Goal: Information Seeking & Learning: Learn about a topic

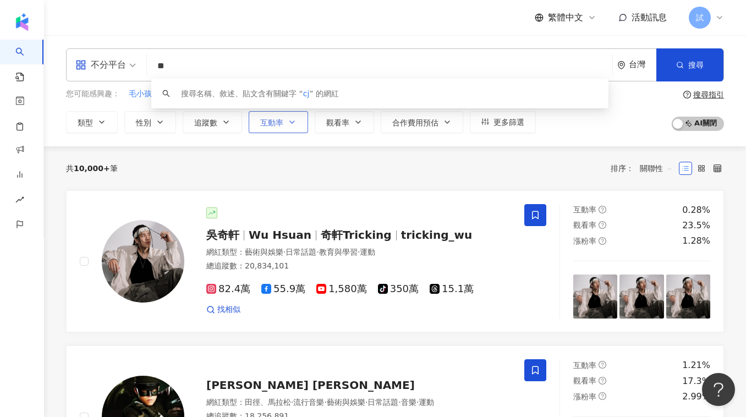
type input "*"
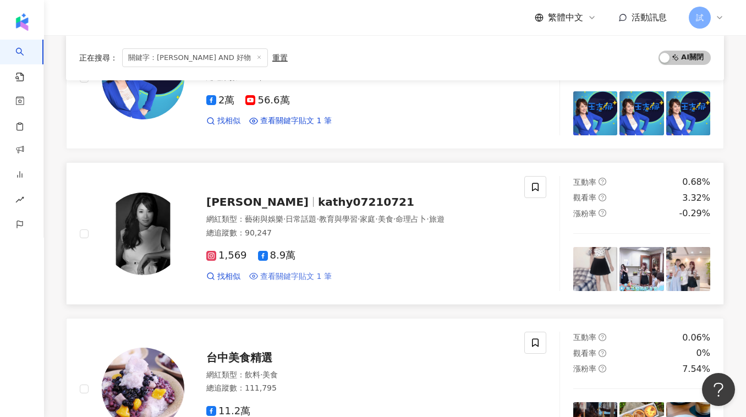
scroll to position [185, 0]
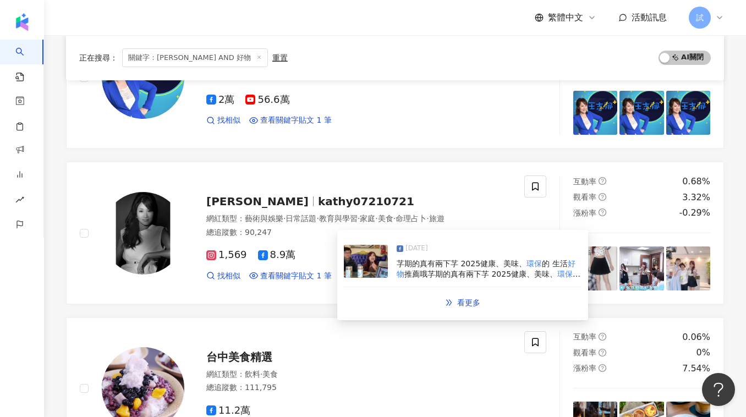
type input "*********"
drag, startPoint x: 526, startPoint y: 261, endPoint x: 573, endPoint y: 276, distance: 49.6
click at [573, 276] on span "芓期的真有兩下芓 2025健康、美味、 環保 的 生活 好物 推薦哦芓期的真有兩下芓 2025健康、美味、 環保 的 生活 好物 推薦哦" at bounding box center [489, 274] width 184 height 30
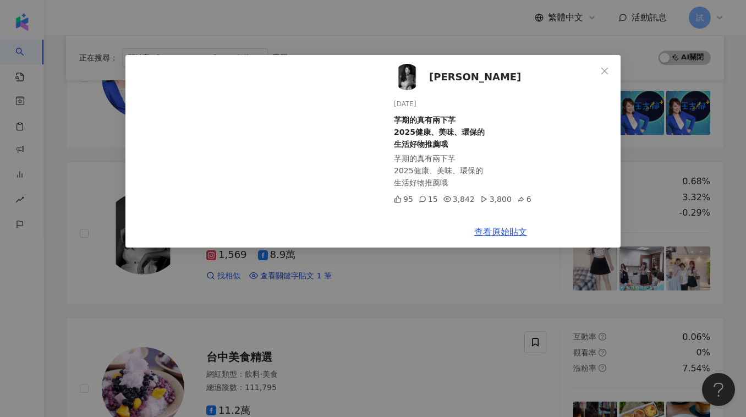
scroll to position [416, 0]
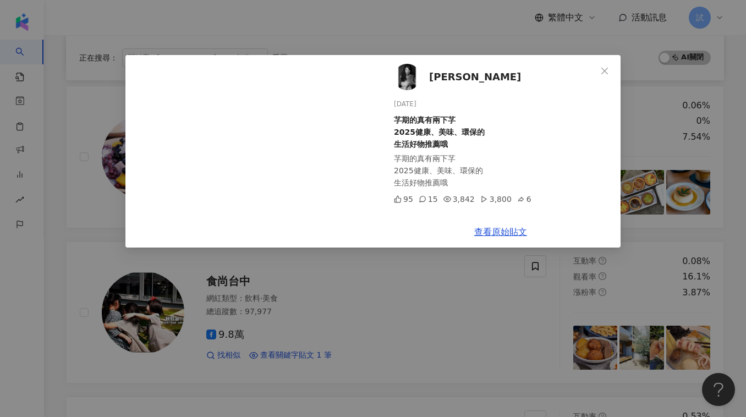
click at [285, 315] on div "黃瀞儀 Isa 2025/1/17 芓期的真有兩下芓 2025健康、美味、環保的 生活好物推薦哦 芓期的真有兩下芓 2025健康、美味、環保的 生活好物推薦哦…" at bounding box center [373, 208] width 746 height 417
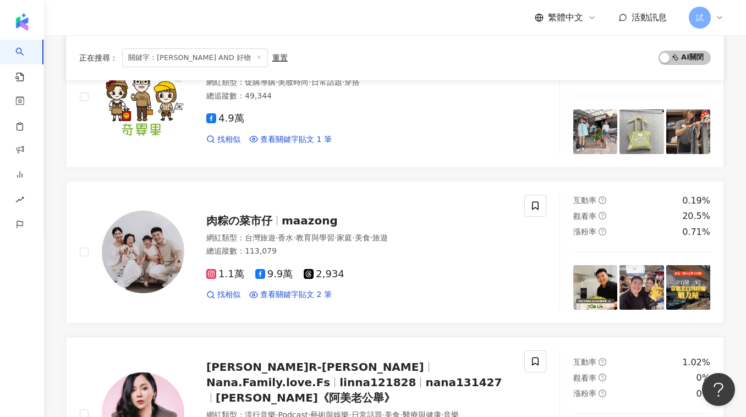
scroll to position [944, 0]
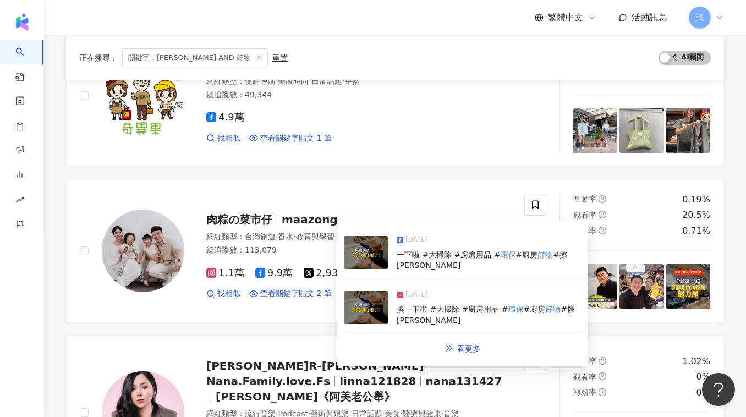
click at [360, 299] on img at bounding box center [366, 307] width 44 height 33
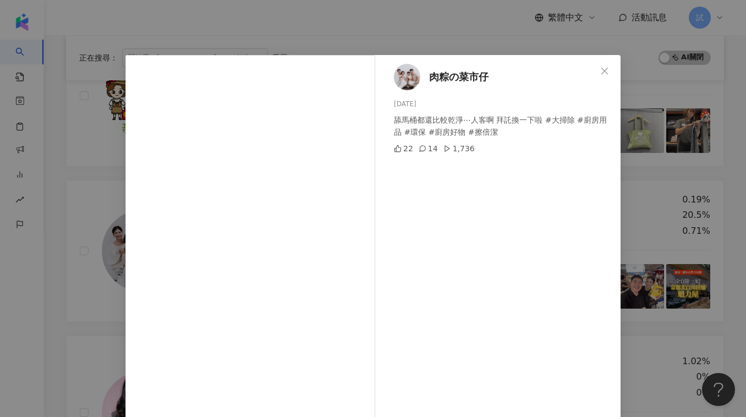
click at [83, 239] on div "肉粽の菜市仔 2025/7/25 舔馬桶都還比較乾淨⋯人客啊 拜託換一下啦 #大掃除 #廚房用品 #環保 #廚房好物 #擦倍潔 22 14 1,736 查看原…" at bounding box center [373, 208] width 746 height 417
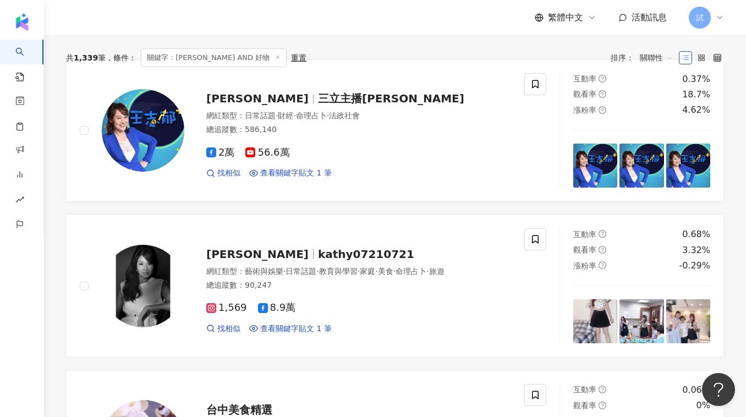
scroll to position [0, 0]
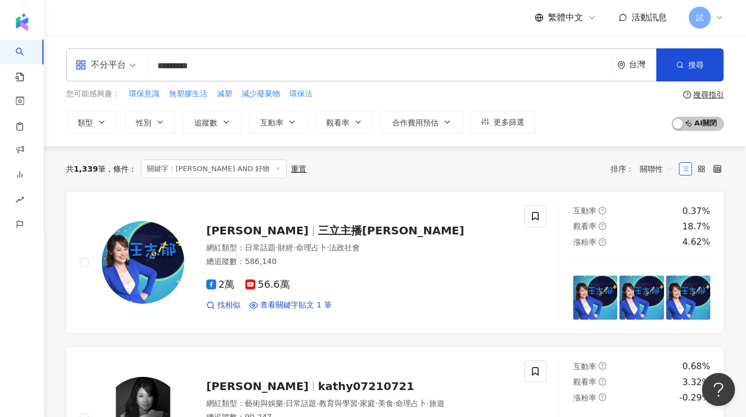
drag, startPoint x: 74, startPoint y: 169, endPoint x: 102, endPoint y: 167, distance: 27.6
click at [102, 167] on div "共 1,339 筆" at bounding box center [86, 168] width 40 height 9
click at [266, 127] on button "互動率" at bounding box center [278, 122] width 59 height 22
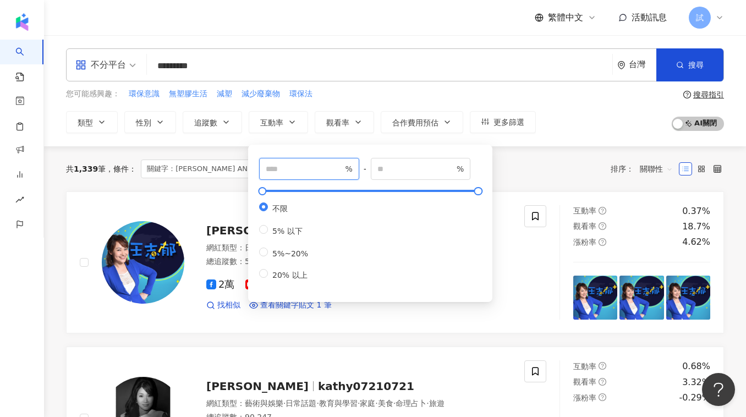
click at [288, 167] on input "number" at bounding box center [304, 169] width 77 height 12
type input "*"
click at [503, 167] on div "共 1,339 筆 條件 ： 關鍵字：環保 AND 好物 重置 排序： 關聯性" at bounding box center [395, 169] width 658 height 19
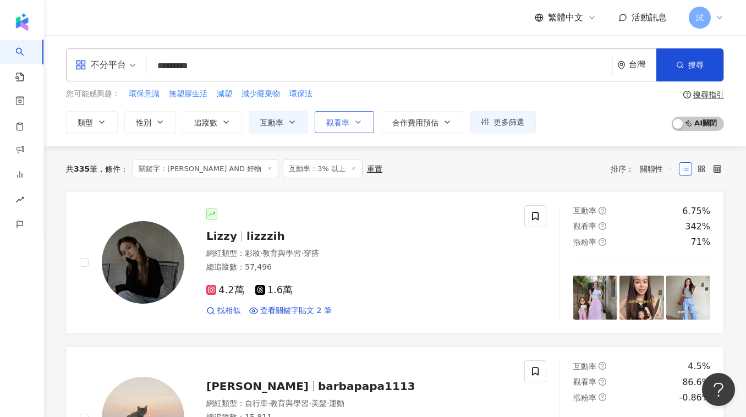
click at [340, 126] on button "觀看率" at bounding box center [344, 122] width 59 height 22
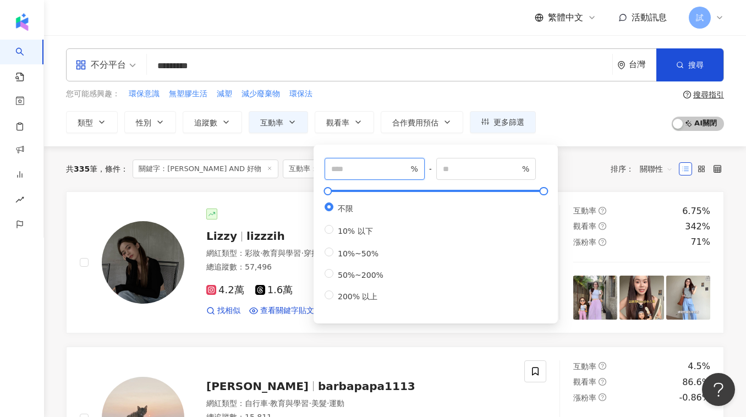
click at [347, 166] on input "number" at bounding box center [369, 169] width 77 height 12
type input "***"
click at [600, 175] on div "共 335 筆 條件 ： 關鍵字：環保 AND 好物 互動率：3% 以上 重置 排序： 關聯性" at bounding box center [395, 169] width 658 height 19
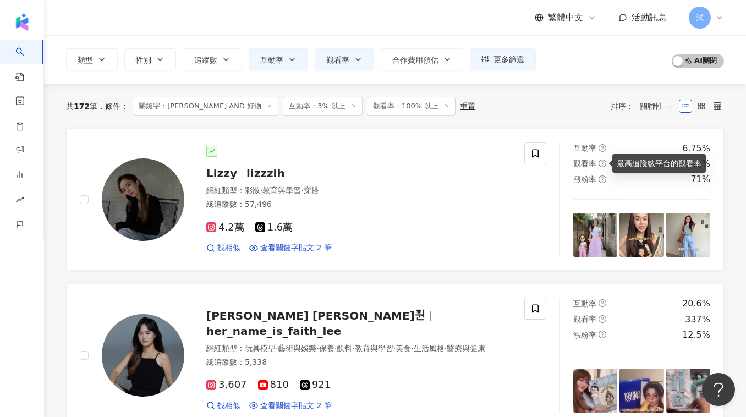
scroll to position [64, 0]
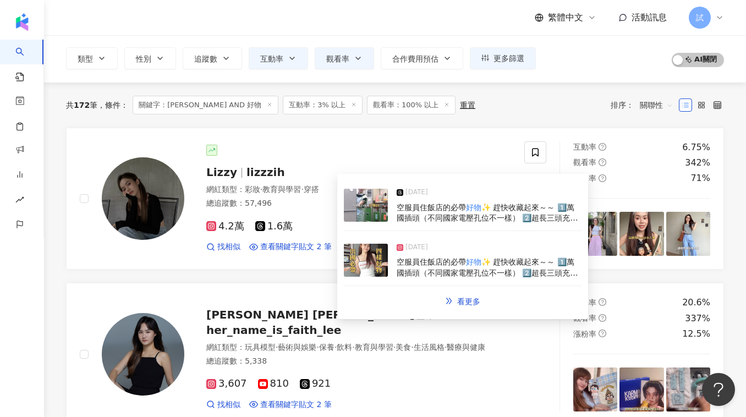
click at [364, 260] on img at bounding box center [366, 260] width 44 height 33
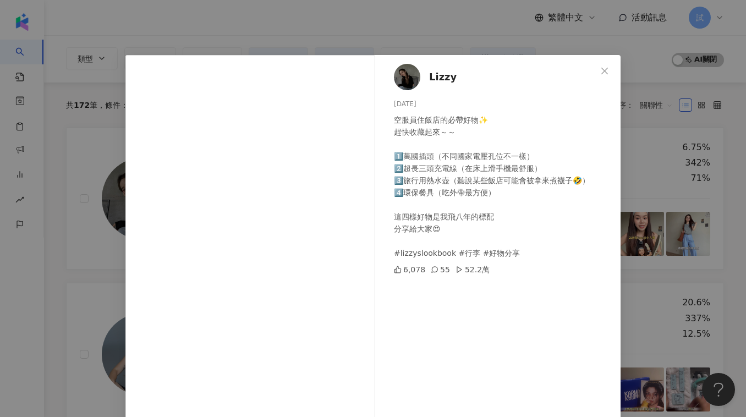
drag, startPoint x: 458, startPoint y: 270, endPoint x: 484, endPoint y: 270, distance: 25.9
click at [484, 270] on div "6,078 55 52.2萬" at bounding box center [503, 269] width 218 height 12
click at [62, 267] on div "Lizzy 2025/5/28 空服員住飯店的必帶好物✨ 趕快收藏起來～～ 1️⃣萬國插頭（不同國家電壓孔位不一樣） 2️⃣超長三頭充電線（在床上滑手機最舒服…" at bounding box center [373, 208] width 746 height 417
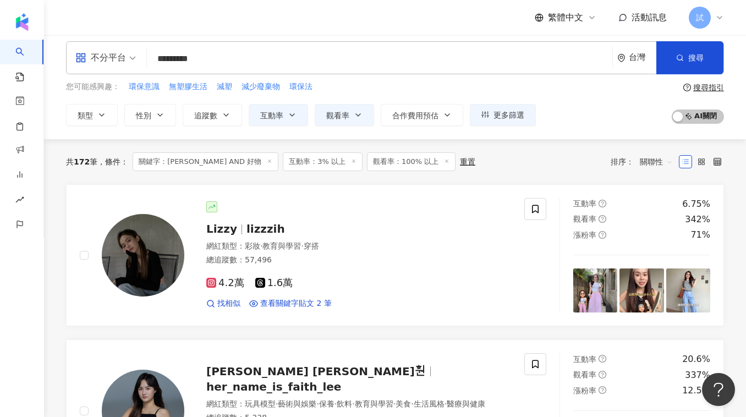
scroll to position [0, 0]
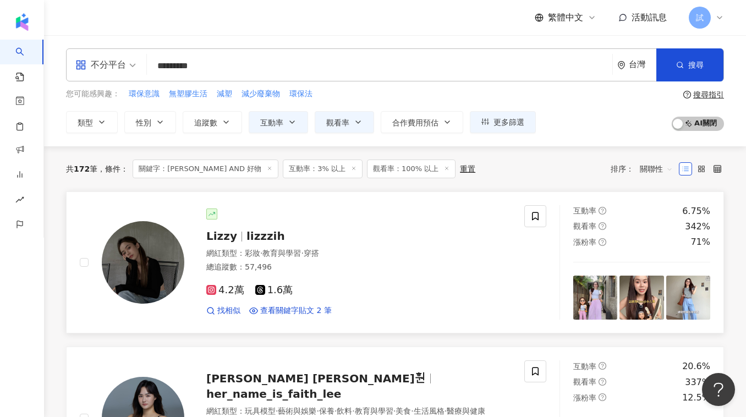
click at [259, 228] on div "Lizzy lizzzih" at bounding box center [358, 235] width 305 height 15
drag, startPoint x: 245, startPoint y: 169, endPoint x: 283, endPoint y: 167, distance: 38.0
click at [283, 167] on span "互動率：3% 以上" at bounding box center [323, 169] width 80 height 19
click at [298, 182] on div "共 172 筆 條件 ： 關鍵字：環保 AND 好物 互動率：3% 以上 觀看率：100% 以上 重置 排序： 關聯性" at bounding box center [395, 168] width 658 height 45
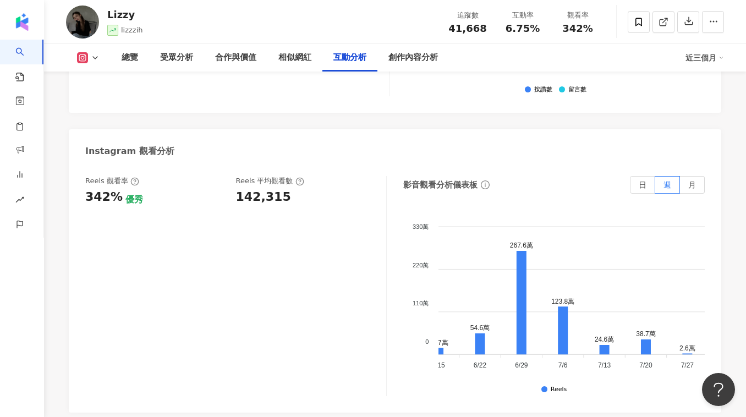
scroll to position [0, 66]
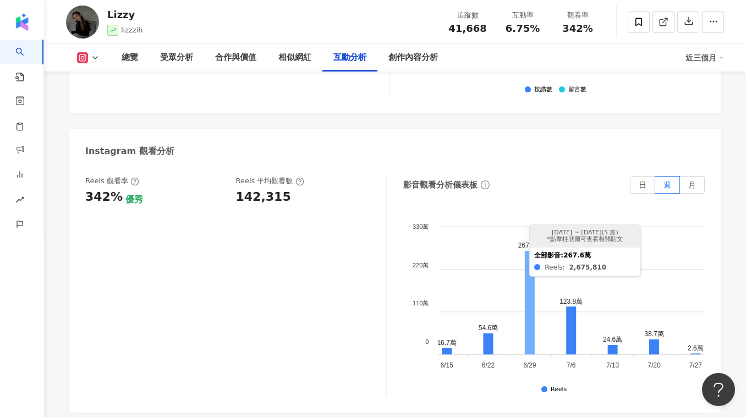
click at [530, 255] on icon at bounding box center [530, 302] width 10 height 103
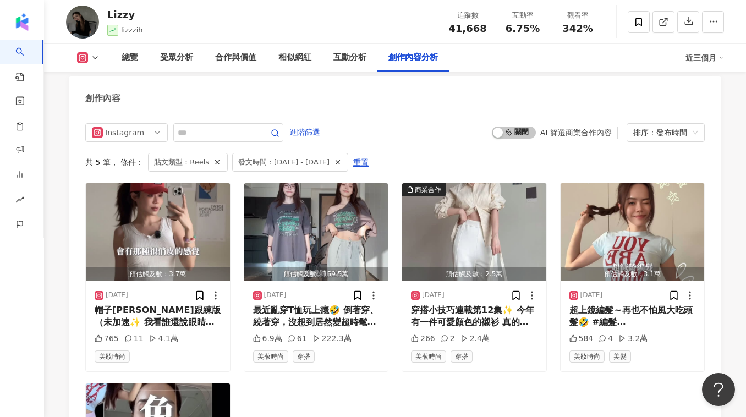
scroll to position [3404, 0]
click at [326, 197] on img "button" at bounding box center [316, 232] width 144 height 98
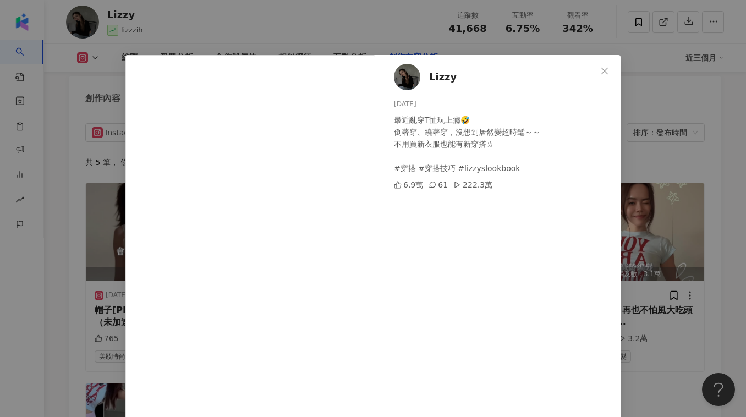
click at [714, 211] on div "[PERSON_NAME] [DATE] 最近亂穿T恤玩上癮🤣 倒著穿、繞著穿，沒想到居然變超時髦～～ 不用買新衣服也能有新穿搭ㄌ #穿搭 #穿搭技巧 #li…" at bounding box center [373, 208] width 746 height 417
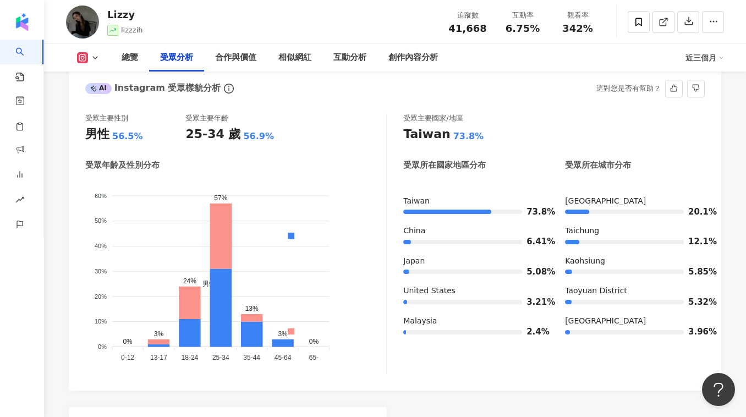
scroll to position [980, 0]
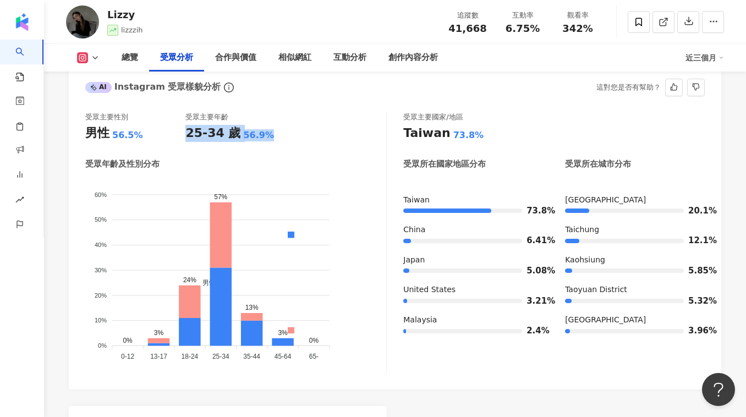
drag, startPoint x: 185, startPoint y: 134, endPoint x: 263, endPoint y: 134, distance: 78.1
click at [264, 134] on div "25-34 歲 56.9%" at bounding box center [235, 133] width 100 height 17
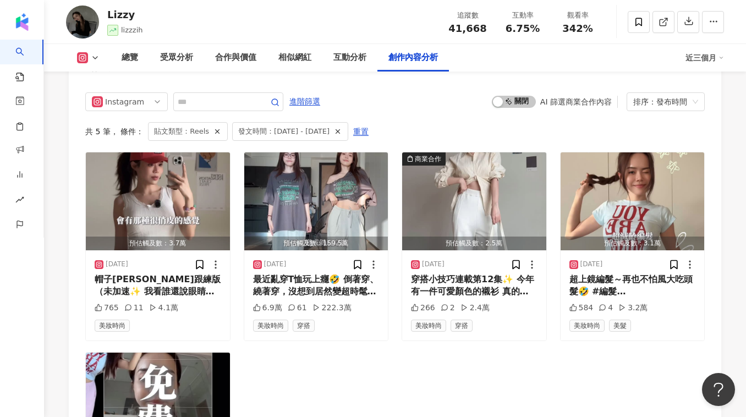
scroll to position [3431, 0]
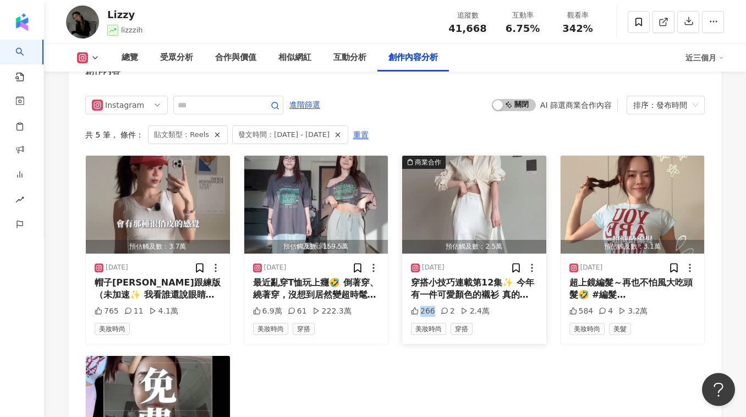
click at [432, 306] on div "266 2 2.4萬" at bounding box center [474, 311] width 127 height 11
drag, startPoint x: 579, startPoint y: 282, endPoint x: 590, endPoint y: 281, distance: 11.0
click at [590, 306] on div "584" at bounding box center [581, 311] width 24 height 11
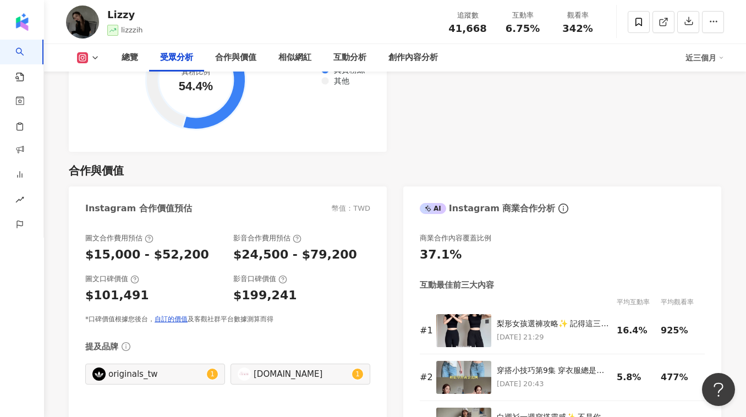
scroll to position [1415, 0]
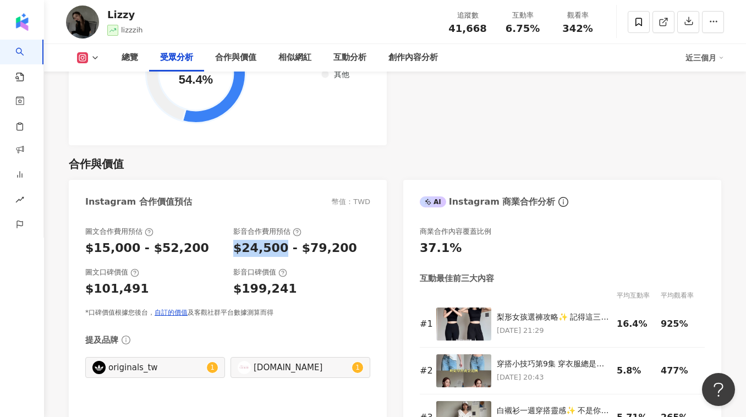
drag, startPoint x: 232, startPoint y: 246, endPoint x: 279, endPoint y: 246, distance: 46.8
click at [279, 246] on div "圖文合作費用預估 $15,000 - $52,200 影音合作費用預估 $24,500 - $79,200" at bounding box center [227, 242] width 285 height 30
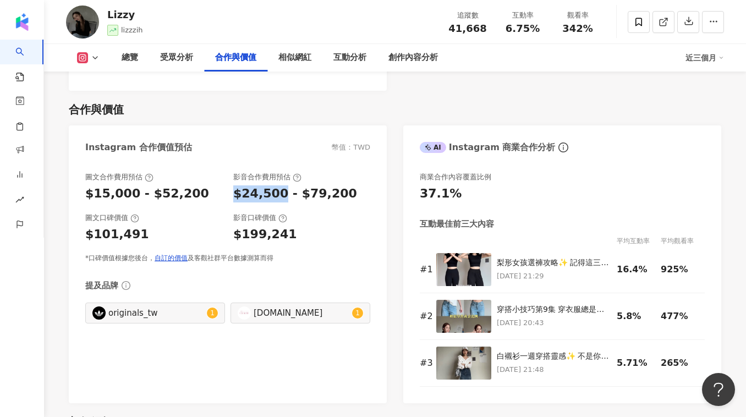
scroll to position [1476, 0]
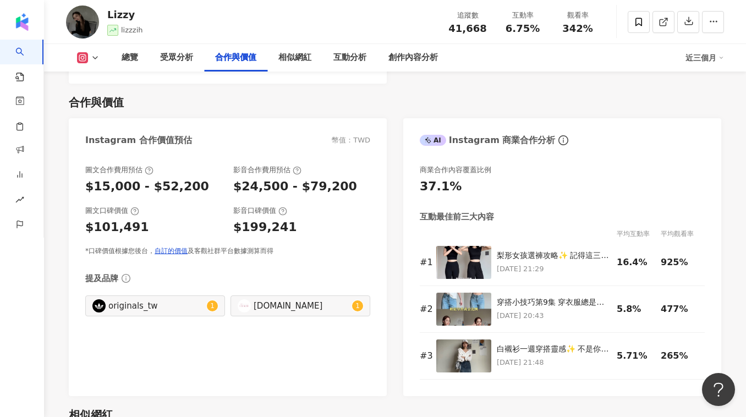
click at [305, 241] on div "圖文合作費用預估 $15,000 - $52,200 影音合作費用預估 $24,500 - $79,200 圖文口碑價值 $101,491 影音口碑價值 $1…" at bounding box center [227, 210] width 285 height 91
drag, startPoint x: 235, startPoint y: 185, endPoint x: 338, endPoint y: 184, distance: 102.9
click at [338, 184] on div "$24,500 - $79,200" at bounding box center [301, 186] width 137 height 17
click at [282, 189] on div "$24,500 - $79,200" at bounding box center [295, 186] width 124 height 17
drag, startPoint x: 280, startPoint y: 189, endPoint x: 229, endPoint y: 187, distance: 50.7
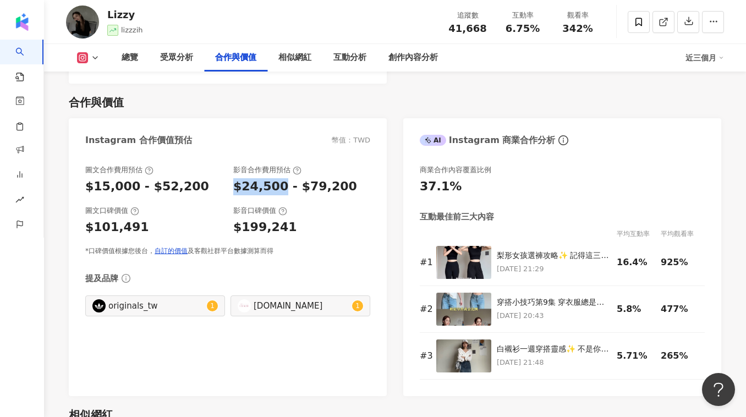
click at [229, 187] on div "圖文合作費用預估 $15,000 - $52,200 影音合作費用預估 $24,500 - $79,200" at bounding box center [227, 180] width 285 height 30
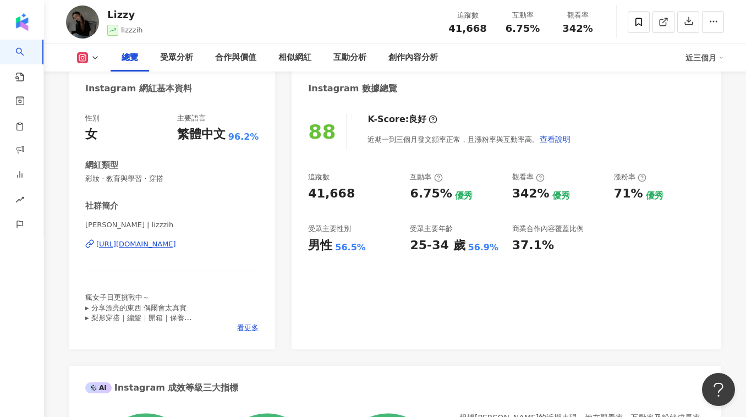
scroll to position [109, 0]
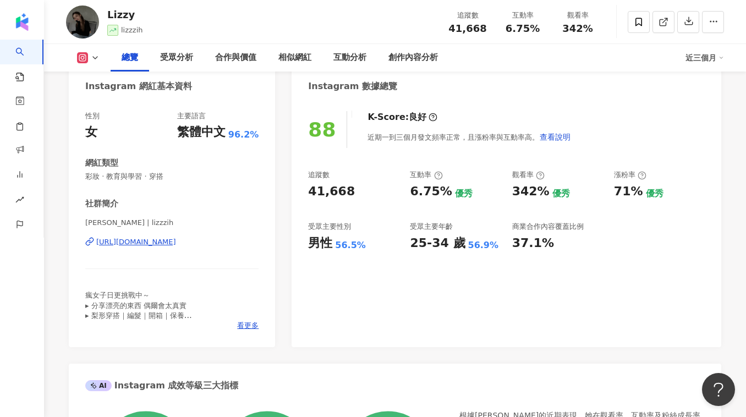
click at [147, 242] on div "[URL][DOMAIN_NAME]" at bounding box center [136, 242] width 80 height 10
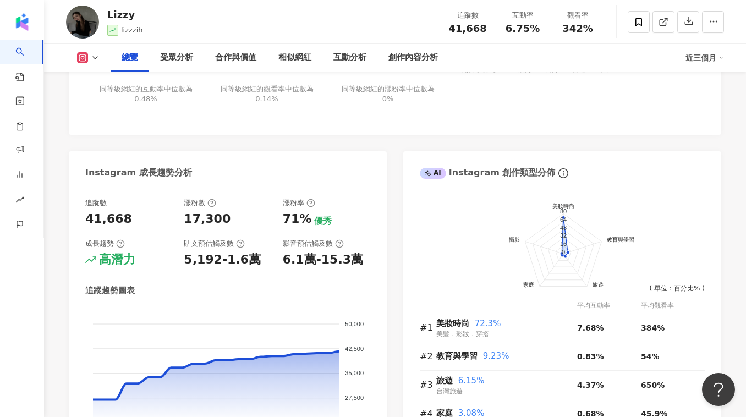
scroll to position [546, 0]
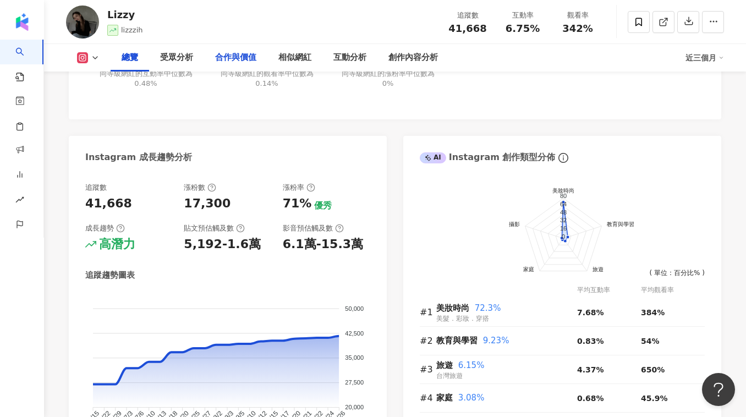
click at [238, 57] on div "合作與價值" at bounding box center [235, 57] width 41 height 13
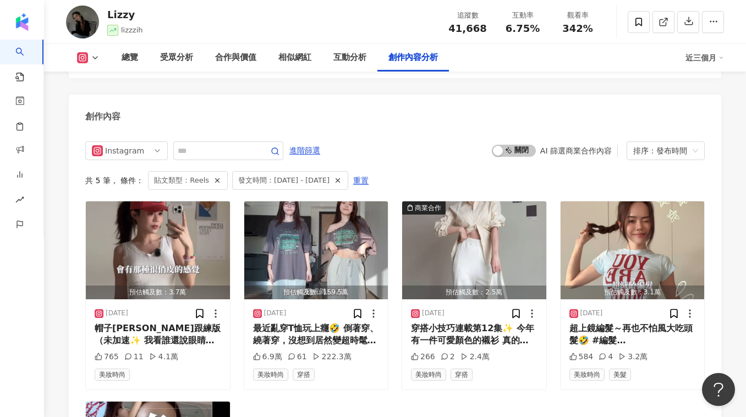
scroll to position [3385, 0]
click at [342, 177] on icon "button" at bounding box center [338, 181] width 8 height 8
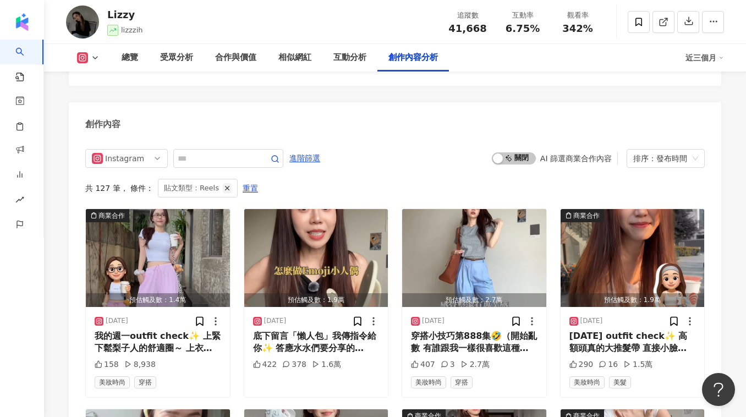
click at [225, 186] on line "button" at bounding box center [227, 188] width 4 height 4
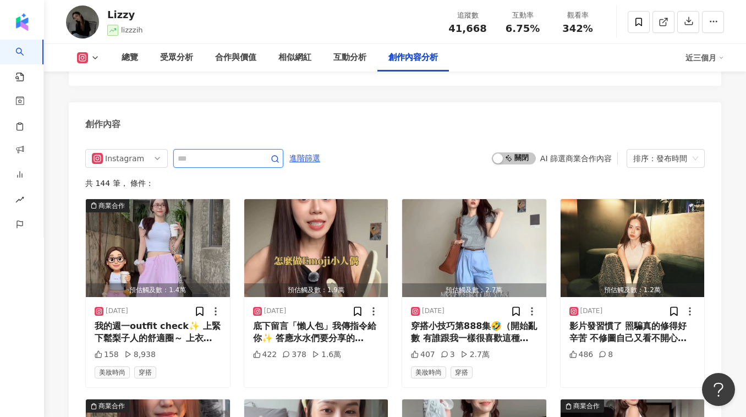
click at [216, 152] on input "text" at bounding box center [216, 158] width 77 height 13
type input "*"
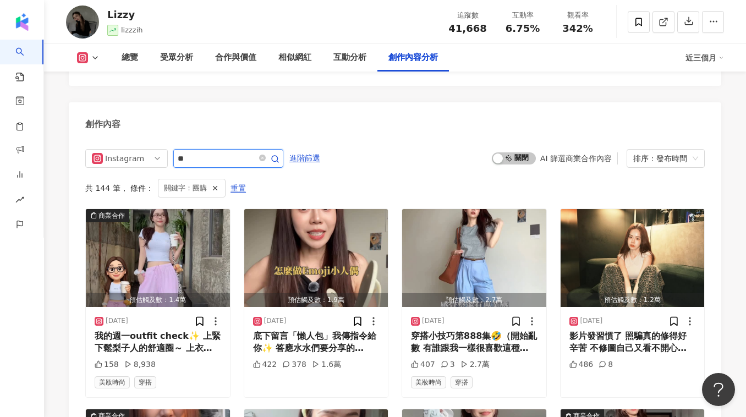
scroll to position [3353, 0]
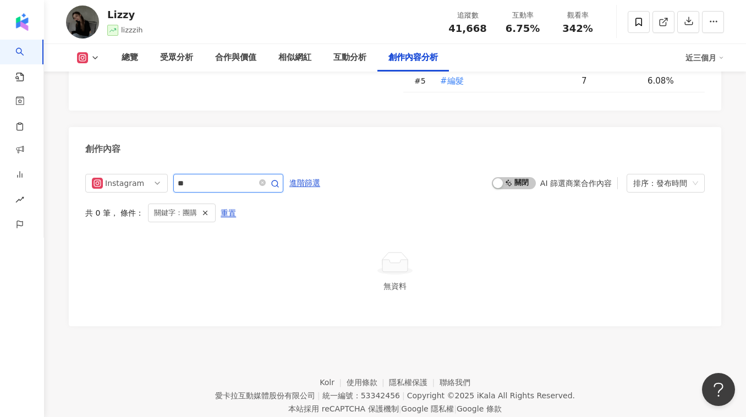
drag, startPoint x: 198, startPoint y: 151, endPoint x: 173, endPoint y: 151, distance: 25.3
click at [173, 174] on div "Instagram **" at bounding box center [184, 183] width 198 height 19
type input "*"
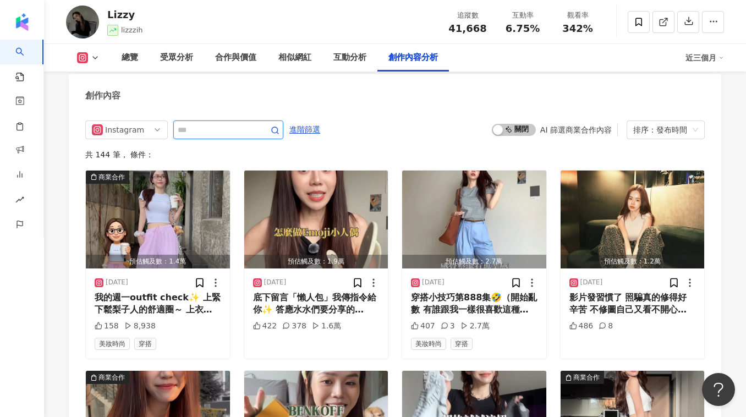
scroll to position [3407, 0]
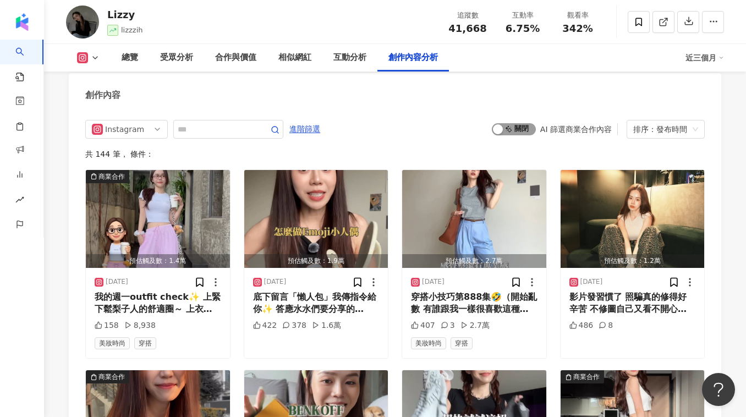
click at [507, 123] on span "啟動 關閉" at bounding box center [514, 129] width 44 height 12
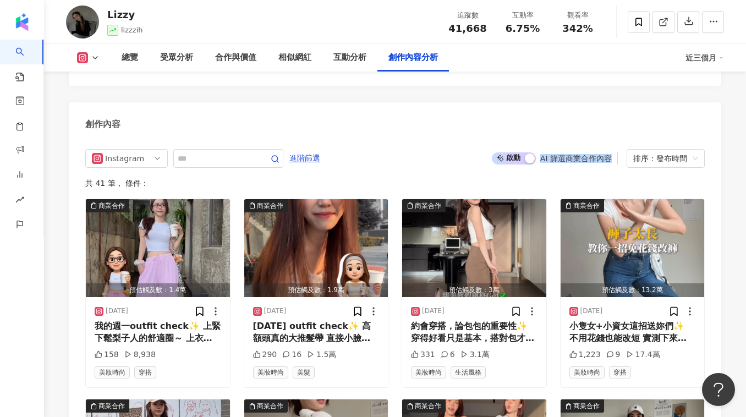
drag, startPoint x: 541, startPoint y: 127, endPoint x: 609, endPoint y: 129, distance: 68.2
click at [609, 154] on div "AI 篩選商業合作內容" at bounding box center [576, 158] width 72 height 9
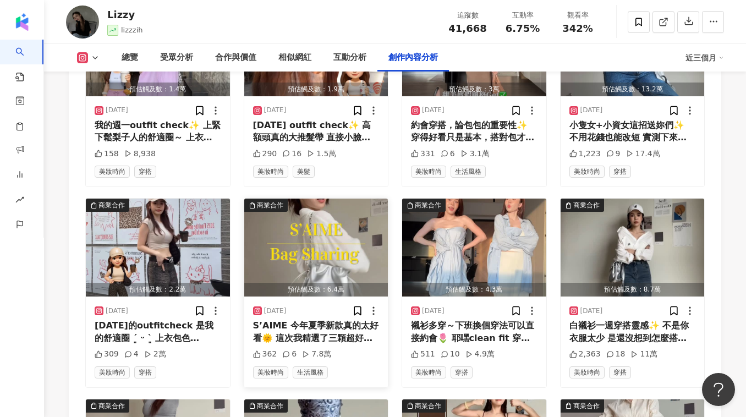
scroll to position [3579, 0]
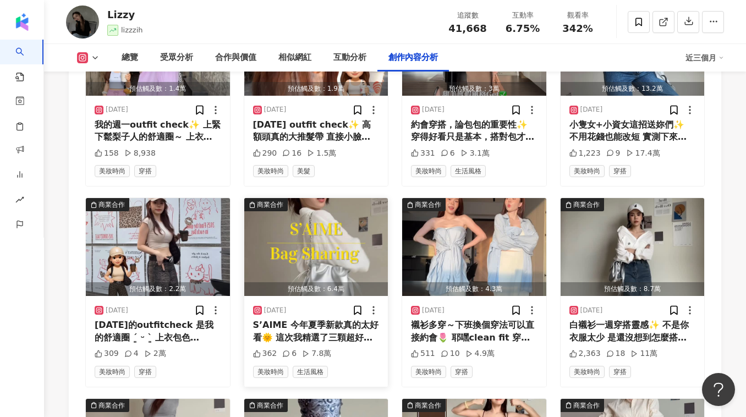
click at [293, 230] on img "button" at bounding box center [316, 247] width 144 height 98
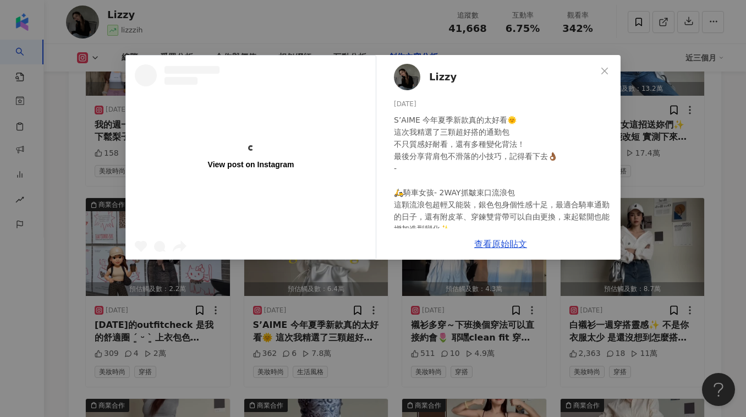
click at [667, 188] on div "View post on Instagram [PERSON_NAME] [DATE] S’AIME 今年夏季新款真的太好看🌞 這次我精選了三顆超好搭的通勤包…" at bounding box center [373, 208] width 746 height 417
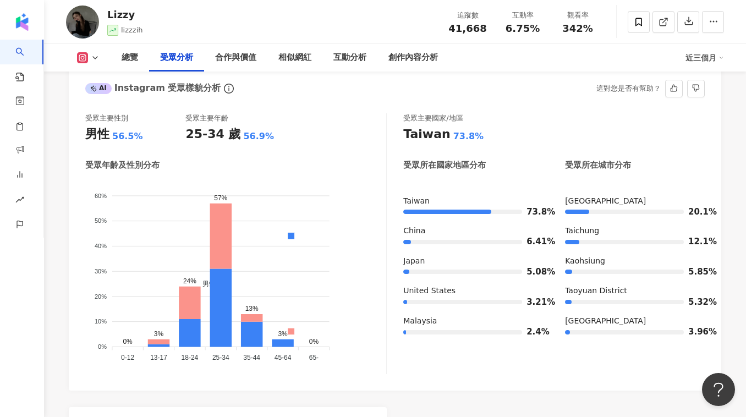
scroll to position [964, 0]
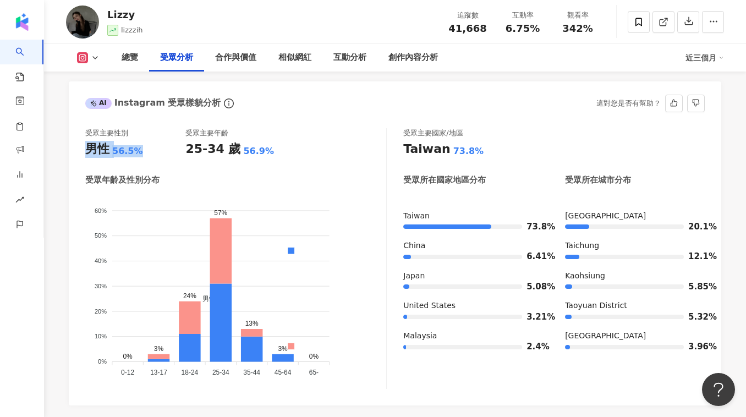
drag, startPoint x: 85, startPoint y: 150, endPoint x: 140, endPoint y: 153, distance: 55.1
click at [140, 153] on div "男性 56.5%" at bounding box center [135, 149] width 100 height 17
click at [139, 152] on div "男性 56.5%" at bounding box center [135, 149] width 100 height 17
drag, startPoint x: 178, startPoint y: 151, endPoint x: 261, endPoint y: 153, distance: 83.1
click at [261, 153] on div "受眾主要性別 男性 56.5% 受眾主要年齡 25-34 歲 56.9%" at bounding box center [235, 143] width 301 height 30
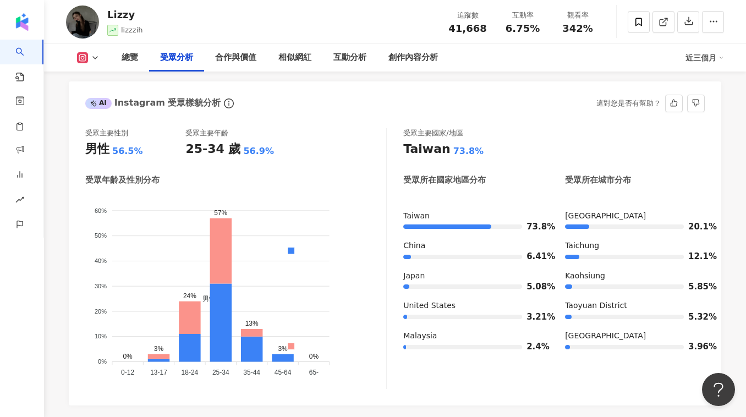
click at [287, 145] on div "受眾主要性別 男性 56.5% 受眾主要年齡 25-34 歲 56.9%" at bounding box center [235, 143] width 301 height 30
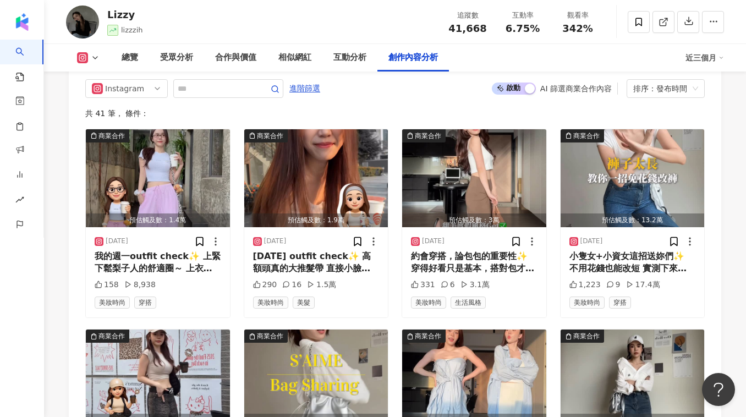
scroll to position [3451, 0]
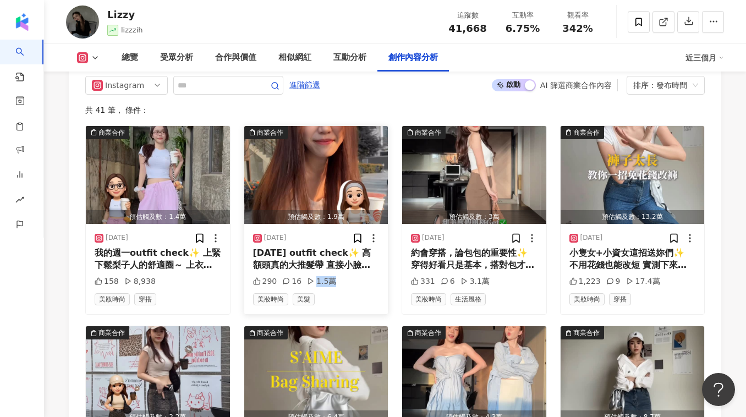
drag, startPoint x: 314, startPoint y: 250, endPoint x: 331, endPoint y: 251, distance: 17.6
click at [331, 276] on div "290 16 1.5萬" at bounding box center [316, 281] width 127 height 11
click at [393, 189] on div "商業合作 預估觸及數：1.4萬 [DATE] 我的週一outfit check✨ 上緊下鬆梨子人的舒適圈～ 上衣🍑 Bearun swim 褲子🍑0122st…" at bounding box center [394, 420] width 619 height 590
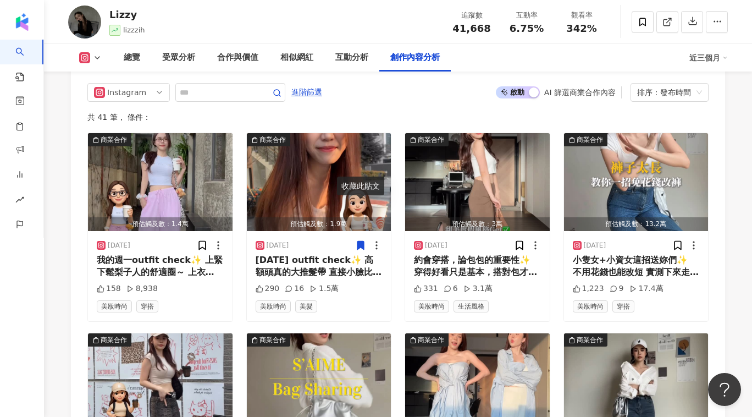
scroll to position [3446, 0]
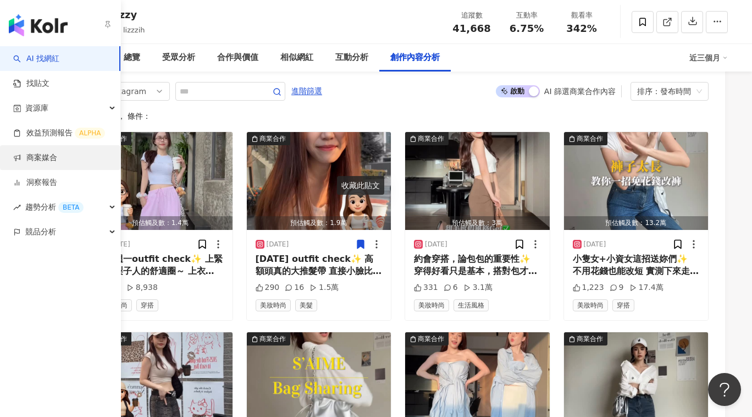
click at [29, 153] on link "商案媒合" at bounding box center [35, 157] width 44 height 11
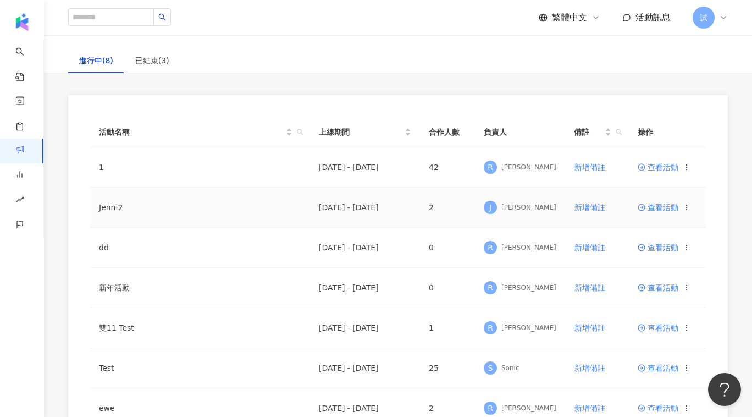
scroll to position [56, 0]
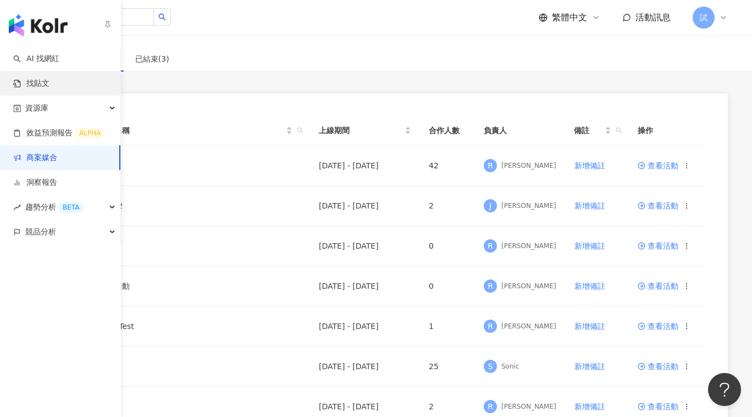
click at [50, 81] on link "找貼文" at bounding box center [31, 83] width 36 height 11
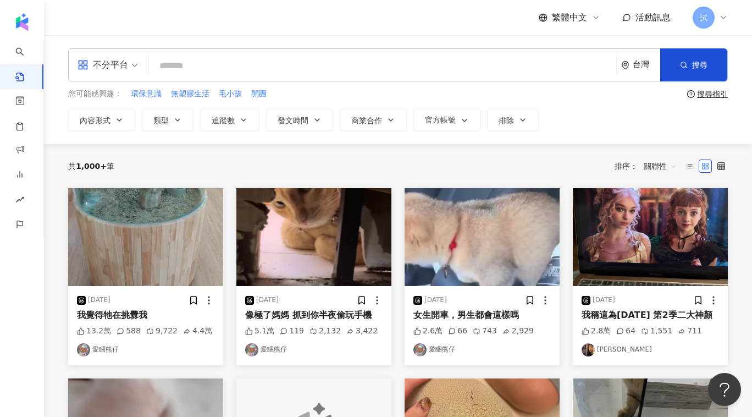
click at [234, 59] on input "search" at bounding box center [382, 66] width 459 height 24
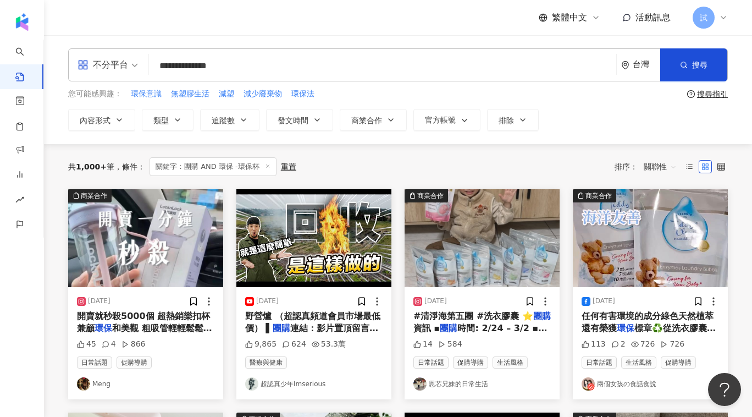
drag, startPoint x: 202, startPoint y: 66, endPoint x: 259, endPoint y: 66, distance: 56.1
click at [259, 66] on input "**********" at bounding box center [382, 66] width 459 height 24
type input "**********"
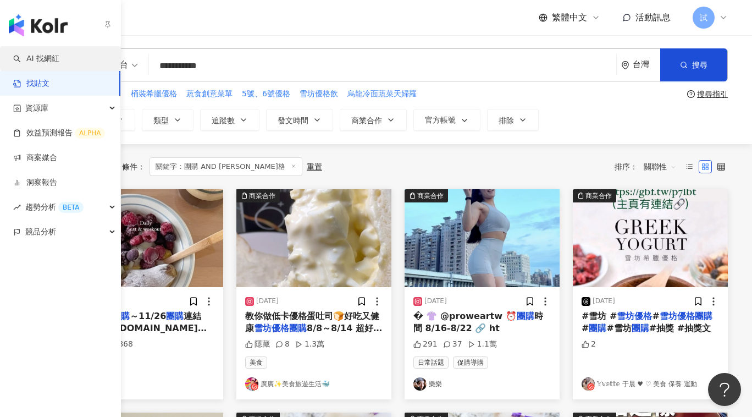
click at [59, 53] on link "AI 找網紅" at bounding box center [36, 58] width 46 height 11
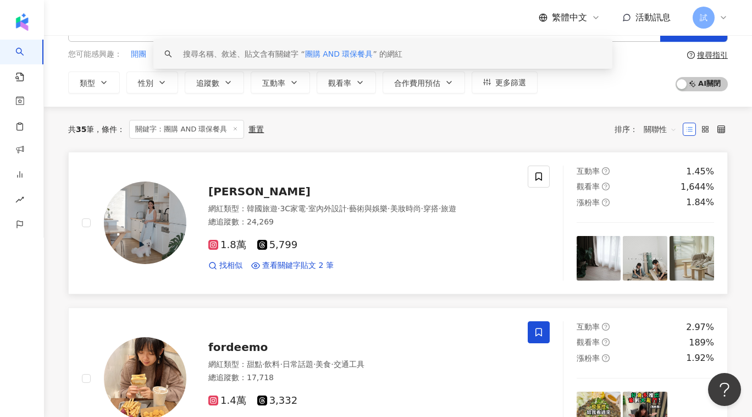
scroll to position [40, 0]
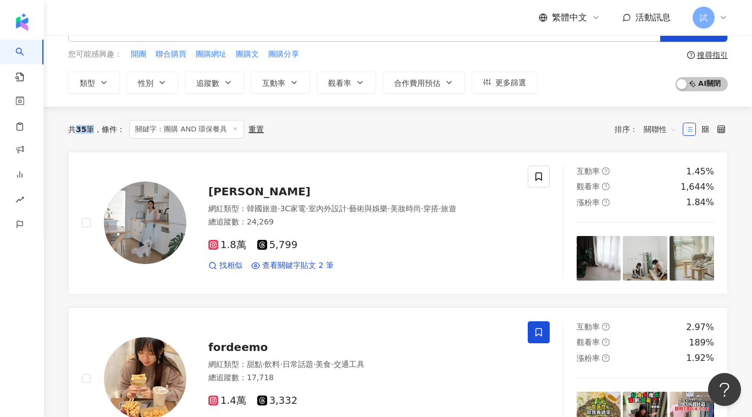
drag, startPoint x: 77, startPoint y: 129, endPoint x: 90, endPoint y: 129, distance: 12.7
click at [90, 129] on div "共 35 筆" at bounding box center [81, 129] width 26 height 9
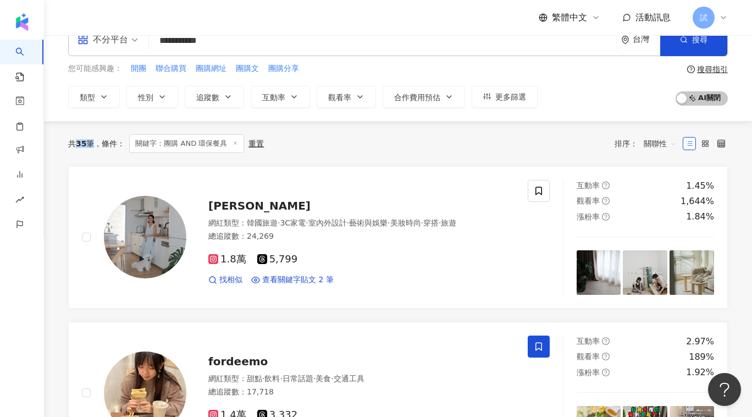
scroll to position [0, 0]
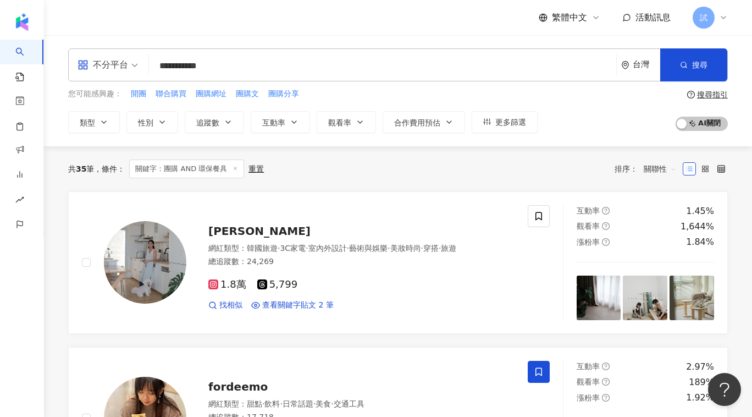
click at [204, 66] on input "**********" at bounding box center [382, 66] width 459 height 21
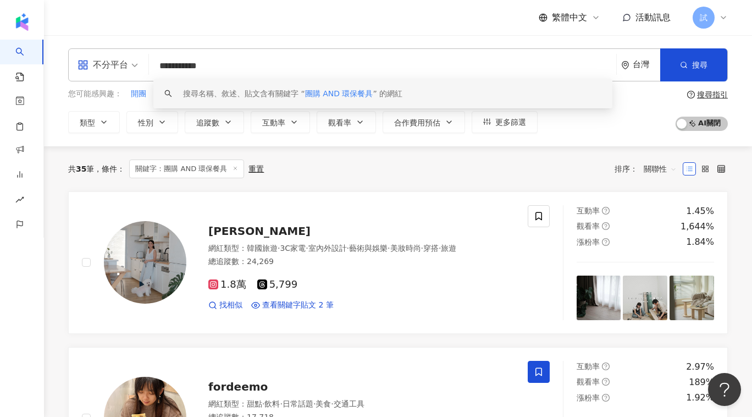
drag, startPoint x: 201, startPoint y: 65, endPoint x: 257, endPoint y: 68, distance: 56.1
click at [257, 68] on input "**********" at bounding box center [382, 66] width 459 height 21
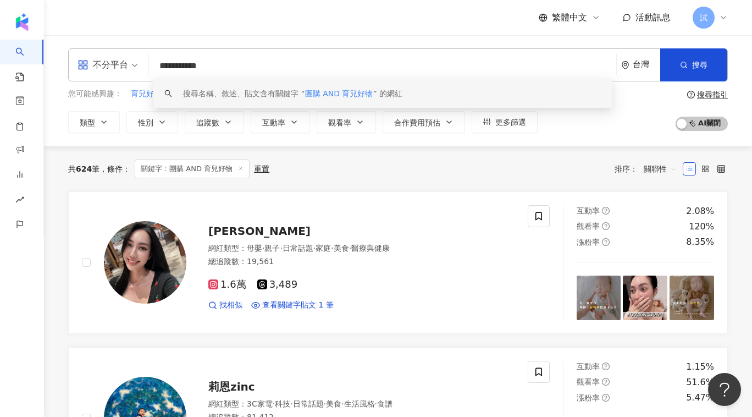
type input "**********"
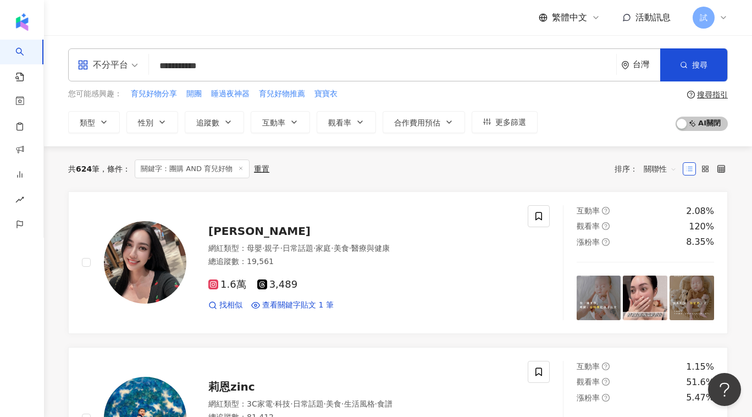
click at [317, 175] on div "共 624 筆 條件 ： 關鍵字：團購 AND 育兒好物 重置 排序： 關聯性" at bounding box center [398, 169] width 660 height 19
